Goal: Information Seeking & Learning: Learn about a topic

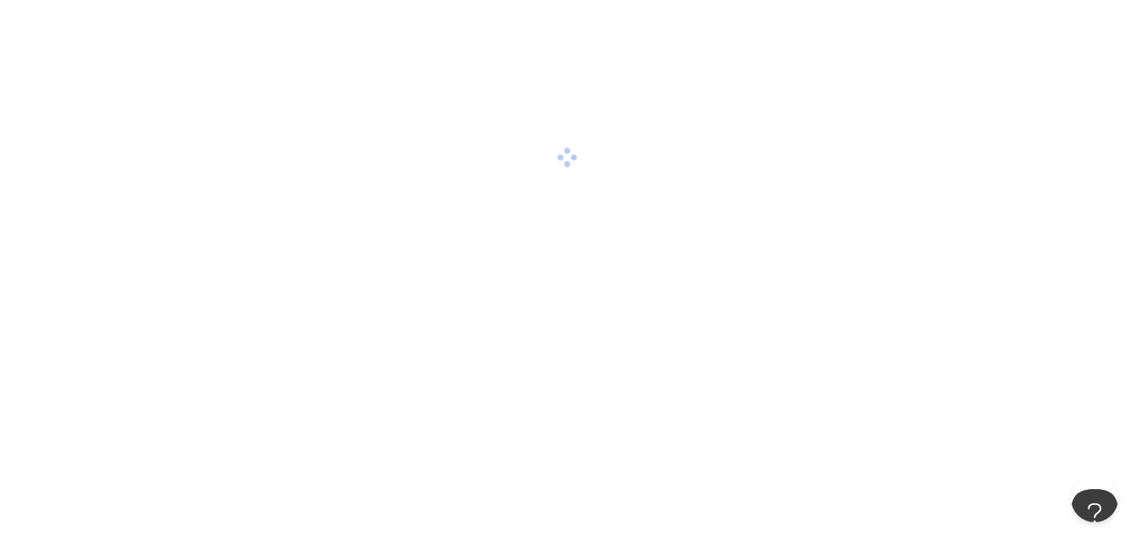
click at [756, 334] on div at bounding box center [567, 269] width 1134 height 538
click at [607, 128] on div at bounding box center [567, 157] width 1134 height 315
click at [522, 214] on div at bounding box center [567, 157] width 1134 height 315
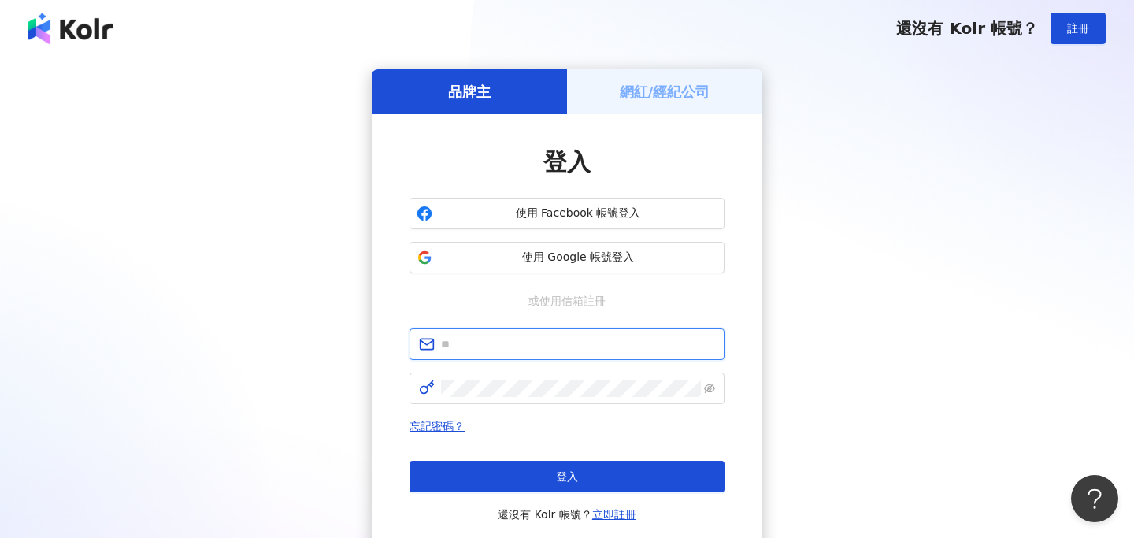
type input "**********"
click at [570, 459] on div "忘記密碼？ 登入 還沒有 Kolr 帳號？ 立即註冊" at bounding box center [567, 470] width 315 height 107
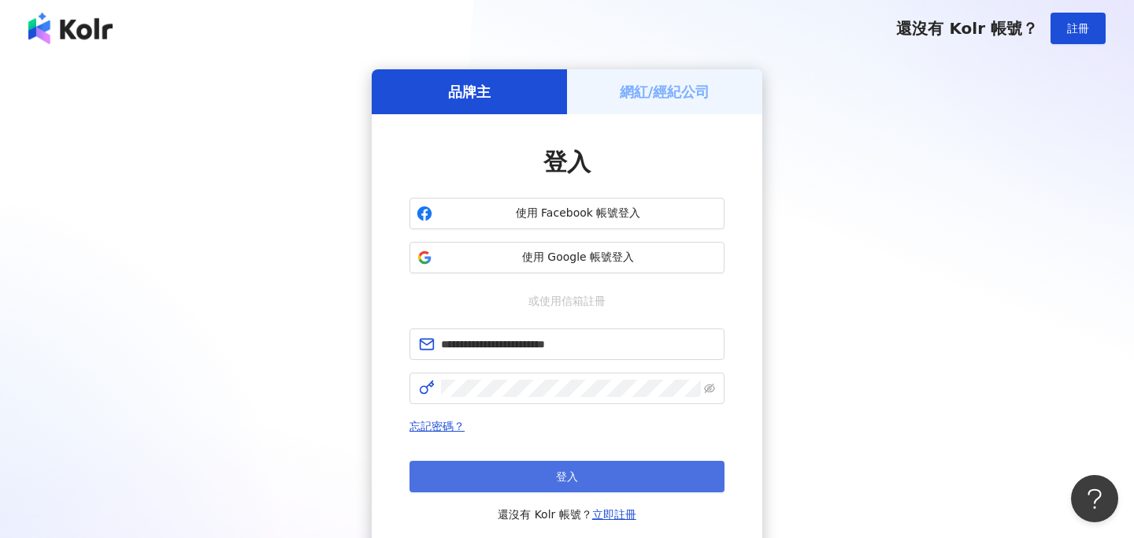
click at [579, 472] on button "登入" at bounding box center [567, 477] width 315 height 32
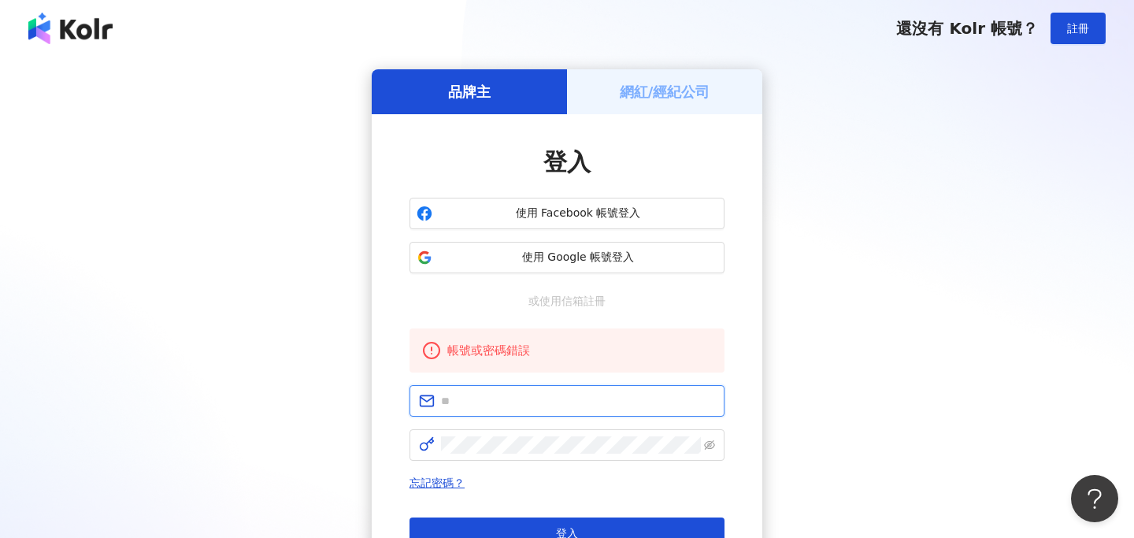
type input "**********"
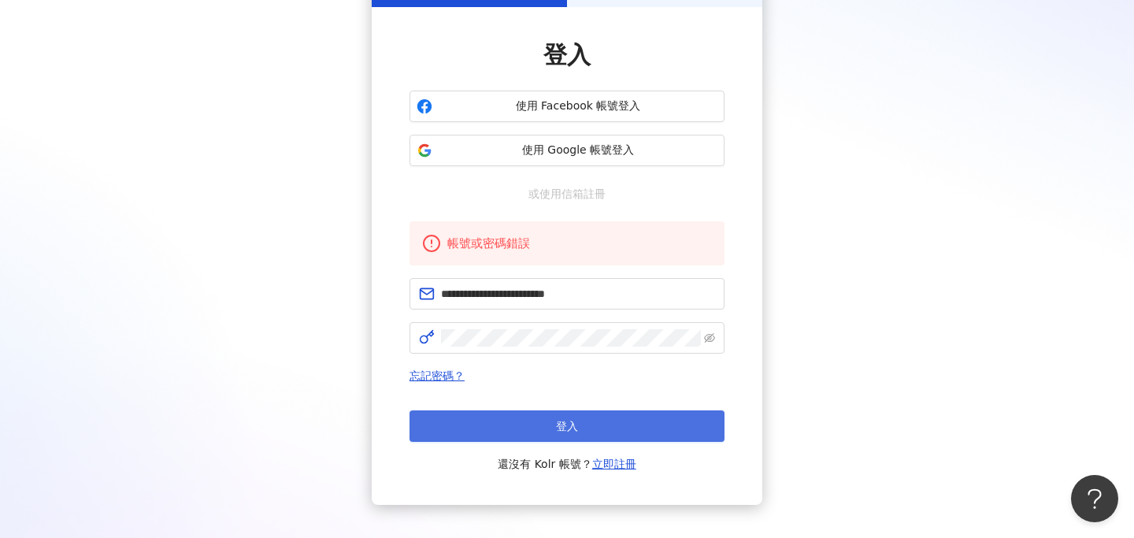
scroll to position [63, 0]
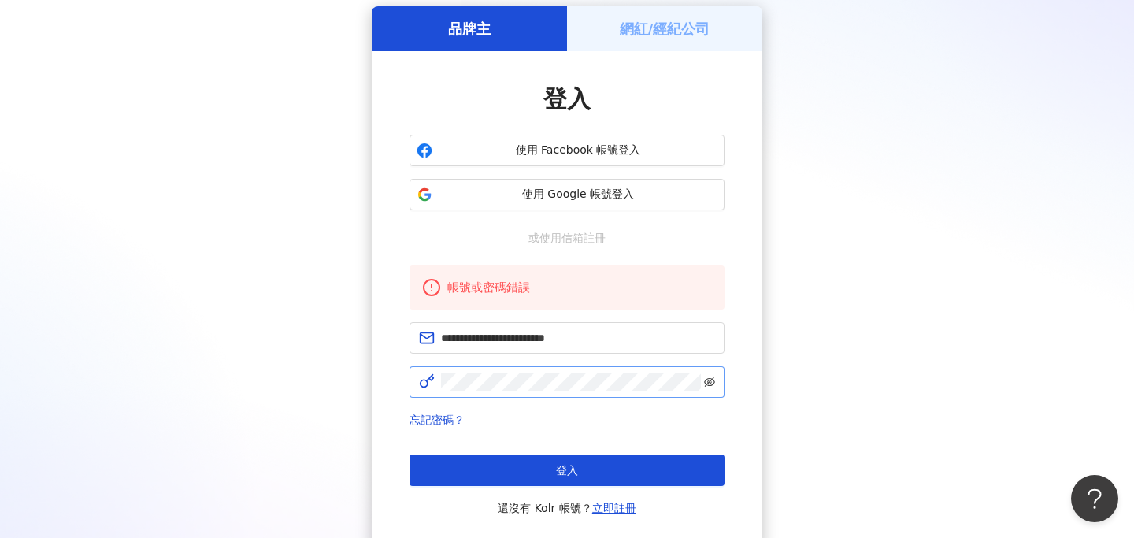
click at [709, 382] on icon "eye-invisible" at bounding box center [709, 381] width 11 height 9
click at [657, 416] on span "忘記密碼？" at bounding box center [567, 419] width 315 height 19
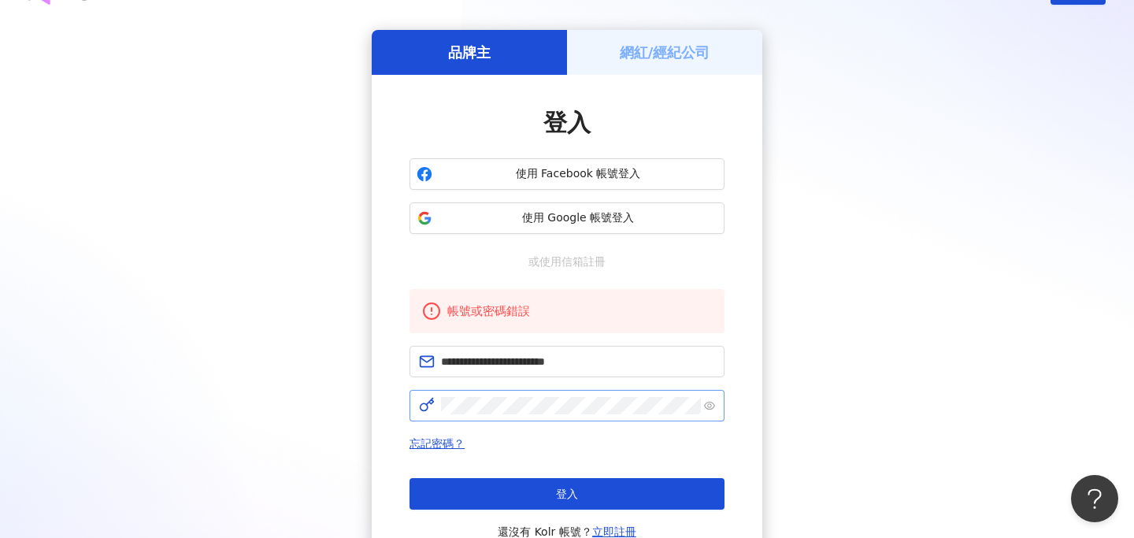
scroll to position [43, 0]
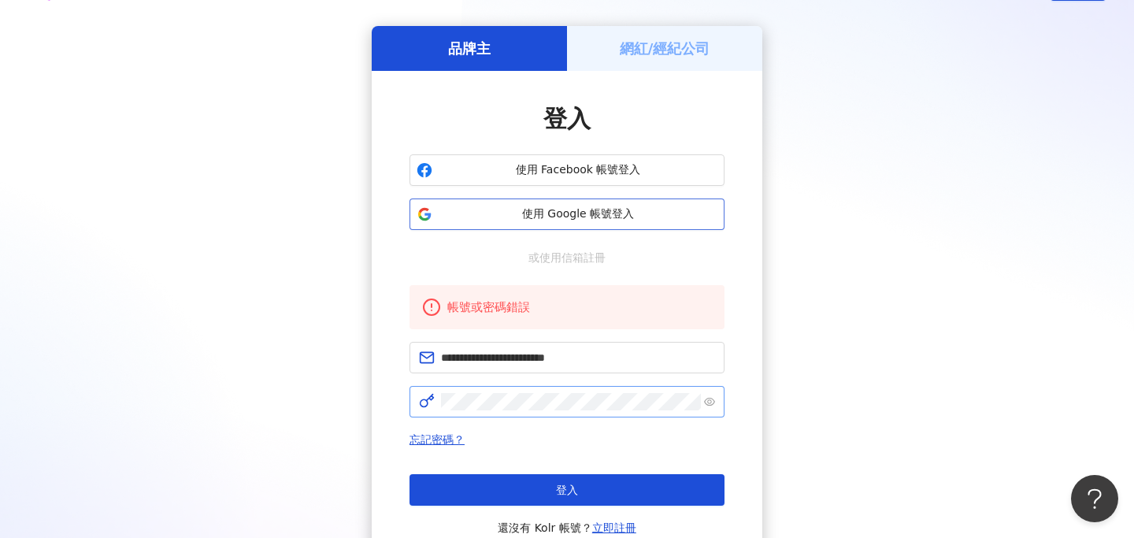
click at [615, 217] on span "使用 Google 帳號登入" at bounding box center [578, 214] width 279 height 16
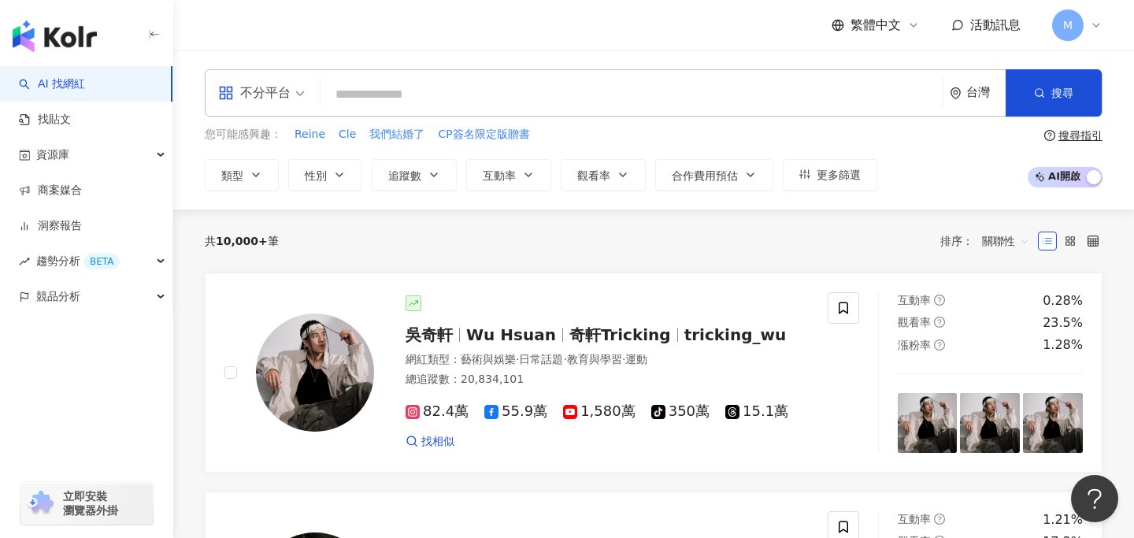
click at [670, 93] on input "search" at bounding box center [632, 95] width 610 height 30
paste input "**********"
type input "**********"
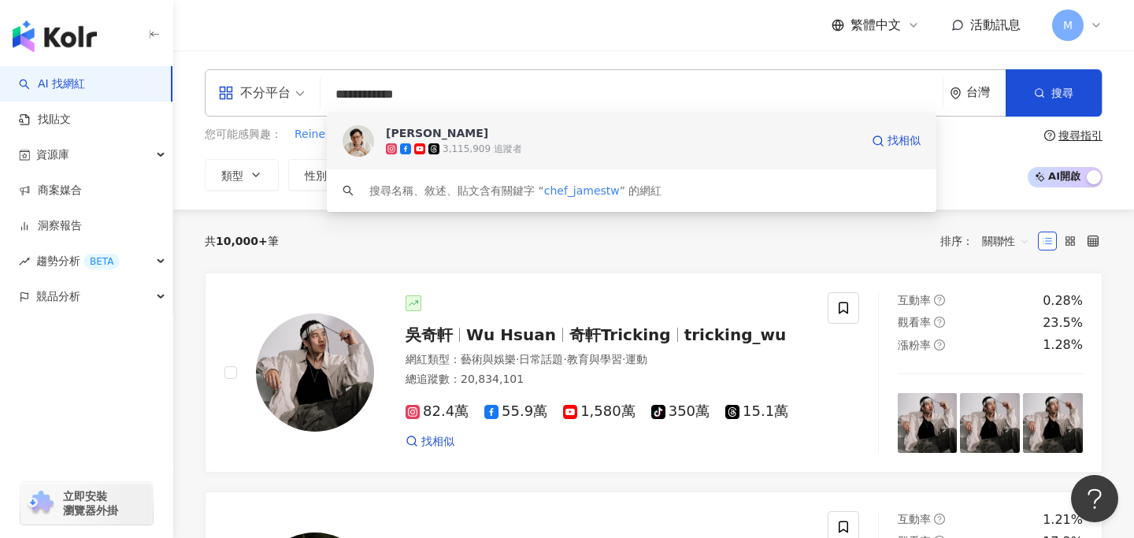
click at [629, 143] on div "3,115,909 追蹤者" at bounding box center [623, 149] width 474 height 16
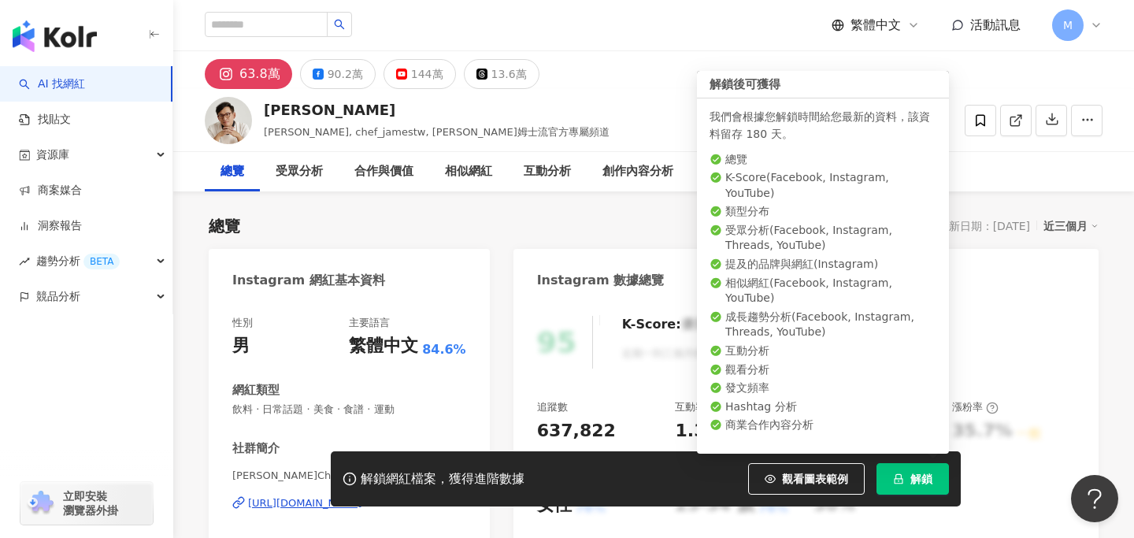
click at [906, 484] on button "解鎖" at bounding box center [913, 479] width 72 height 32
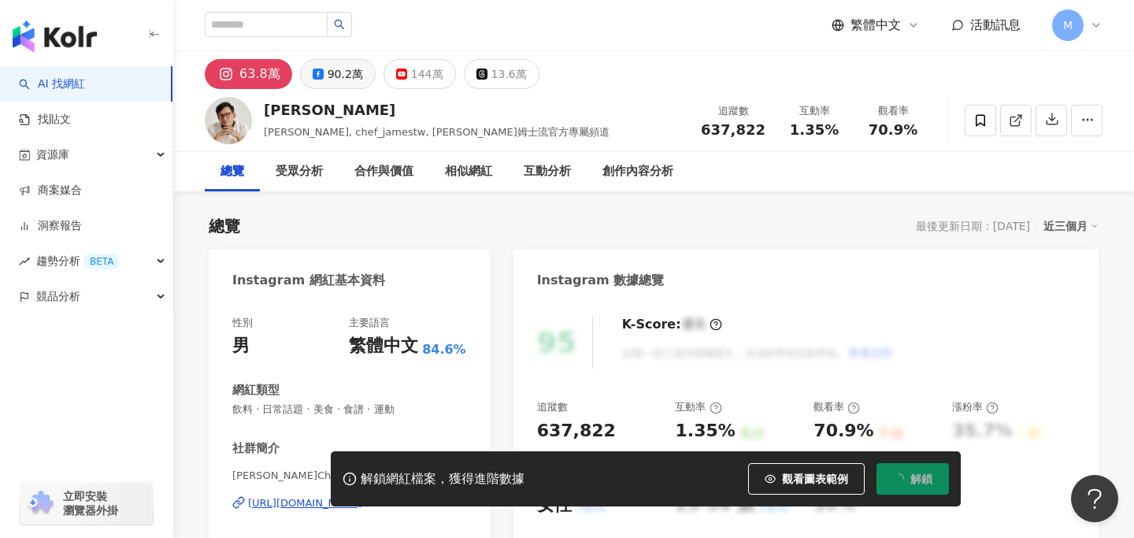
click at [334, 81] on div "90.2萬" at bounding box center [345, 74] width 35 height 22
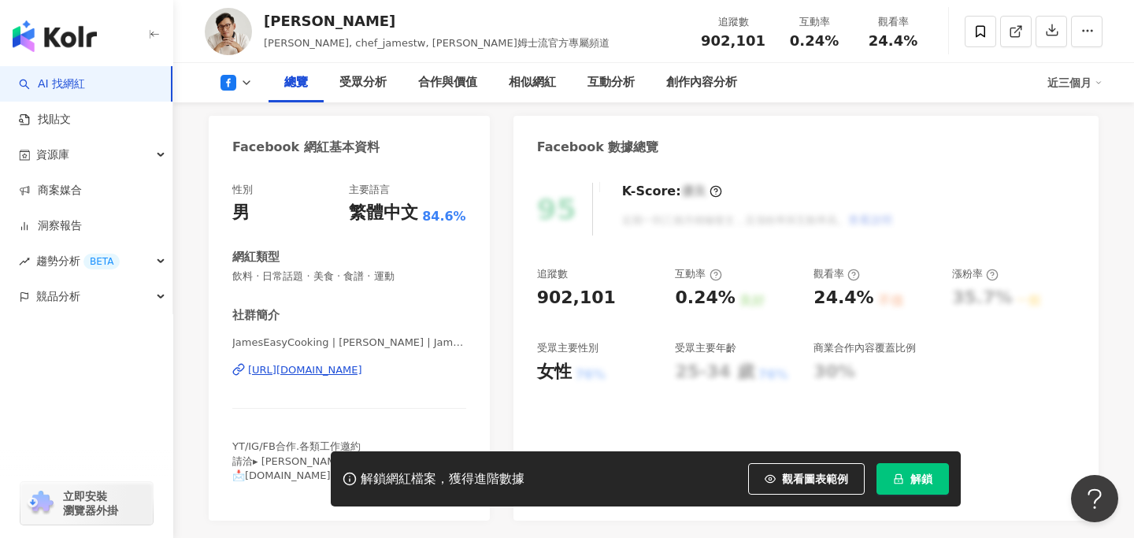
scroll to position [132, 0]
click at [915, 493] on button "解鎖" at bounding box center [913, 479] width 72 height 32
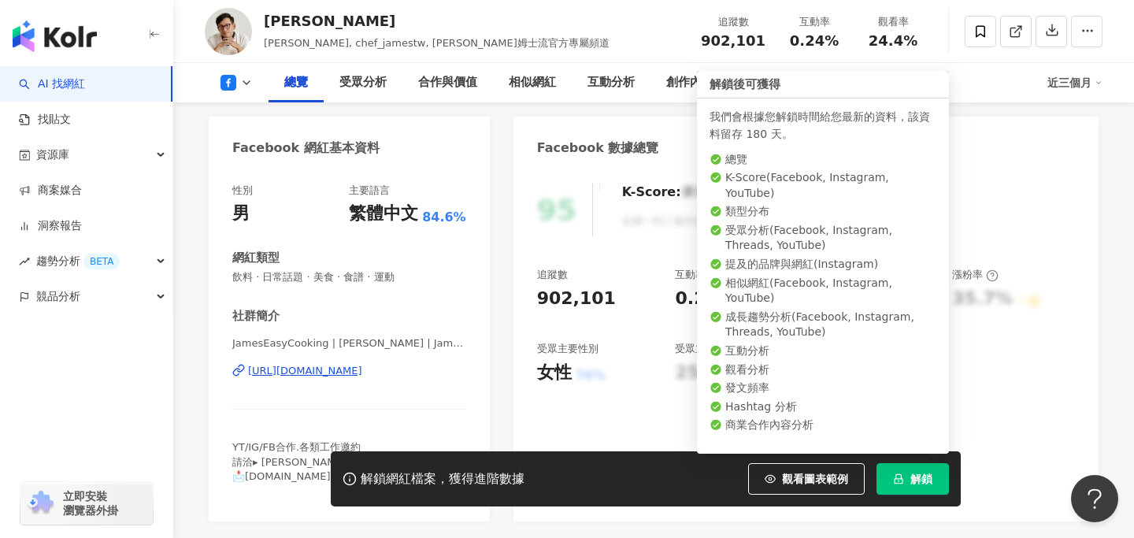
click at [901, 483] on icon "lock" at bounding box center [899, 479] width 9 height 10
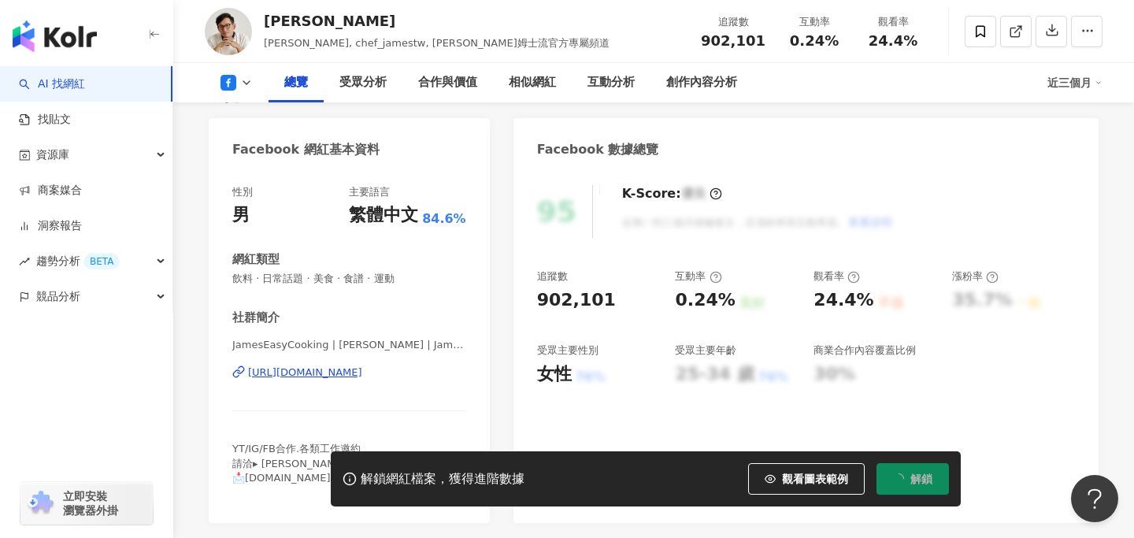
scroll to position [0, 0]
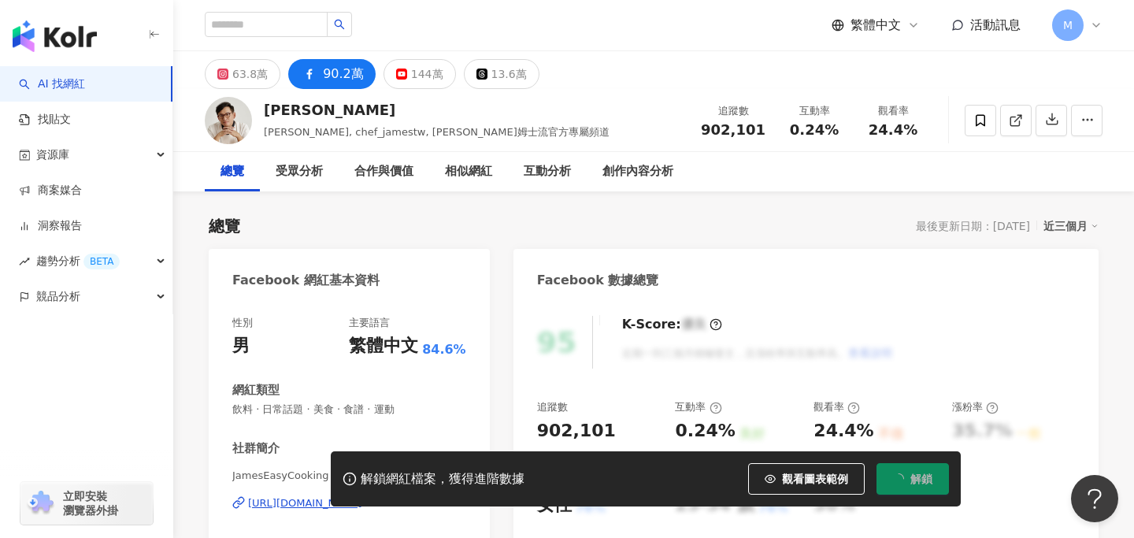
click at [1105, 27] on div "繁體中文 活動訊息 M" at bounding box center [653, 25] width 961 height 50
click at [1094, 19] on icon at bounding box center [1096, 25] width 13 height 13
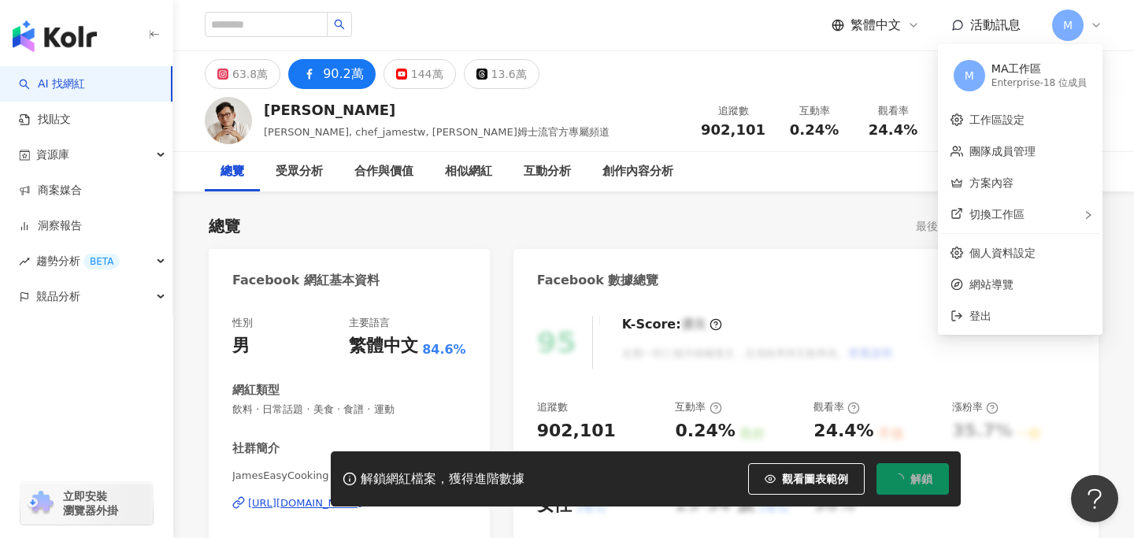
click at [1094, 19] on icon at bounding box center [1096, 25] width 13 height 13
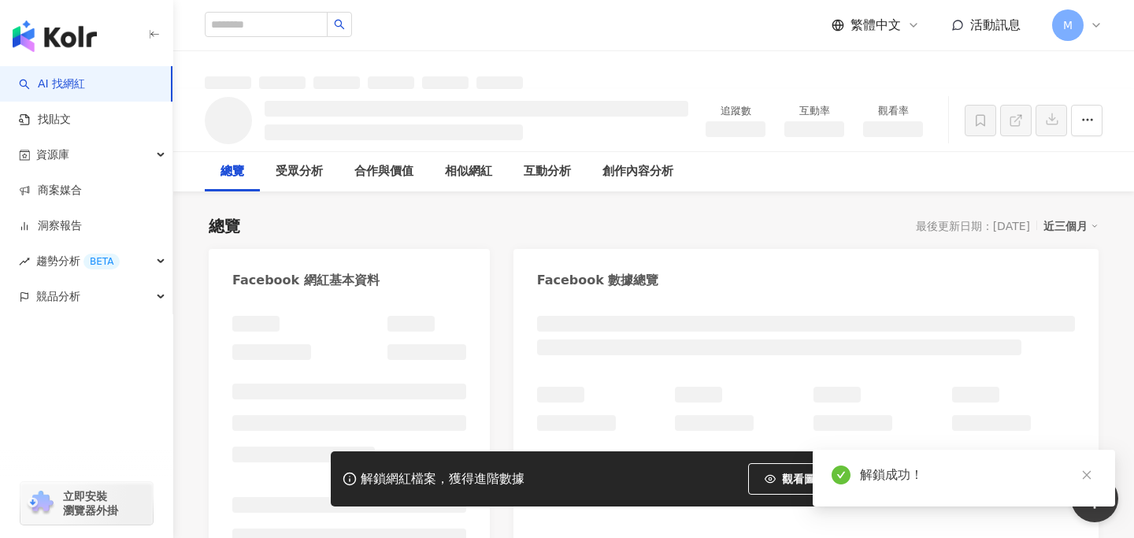
click at [827, 217] on div "總覽 最後更新日期：[DATE] 近三個月" at bounding box center [654, 226] width 890 height 22
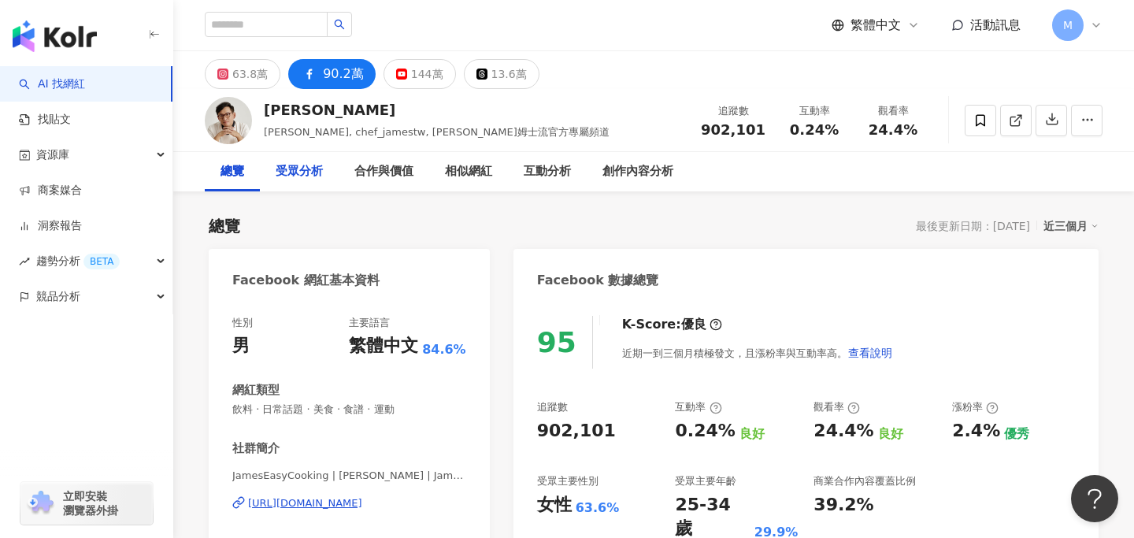
click at [310, 173] on div "受眾分析" at bounding box center [299, 171] width 47 height 19
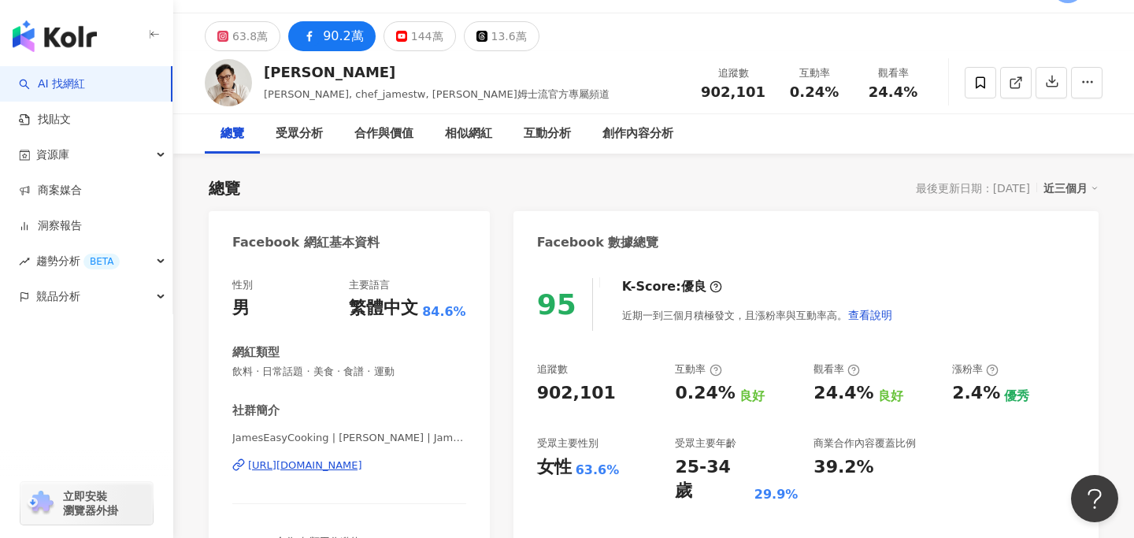
scroll to position [46, 0]
